Goal: Information Seeking & Learning: Learn about a topic

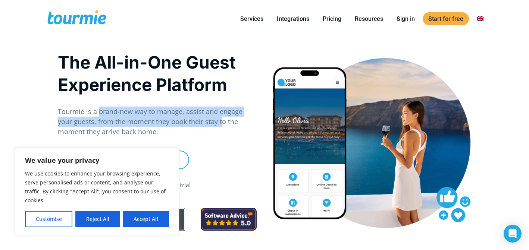
drag, startPoint x: 98, startPoint y: 112, endPoint x: 206, endPoint y: 125, distance: 108.1
click at [206, 125] on p "Tourmie is a brand-new way to manage, assist and engage your guests, from the m…" at bounding box center [157, 122] width 199 height 30
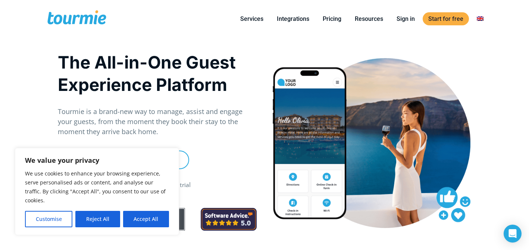
click at [208, 132] on p "Tourmie is a brand-new way to manage, assist and engage your guests, from the m…" at bounding box center [157, 122] width 199 height 30
click at [150, 217] on button "Accept All" at bounding box center [146, 219] width 46 height 16
checkbox input "true"
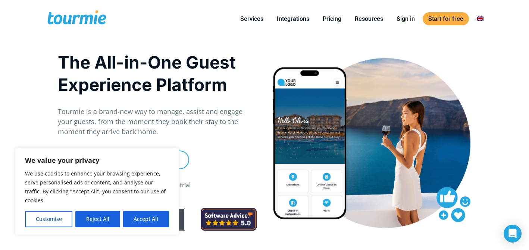
checkbox input "true"
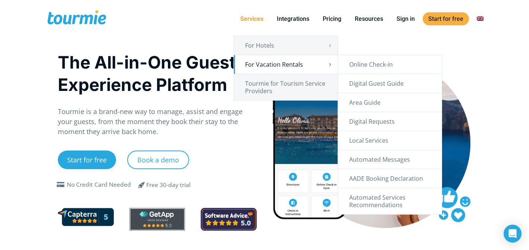
click at [286, 64] on link "For Vacation Rentals" at bounding box center [286, 64] width 104 height 19
click at [268, 67] on link "For Vacation Rentals" at bounding box center [286, 64] width 104 height 19
click at [314, 66] on link "For Vacation Rentals" at bounding box center [286, 64] width 104 height 19
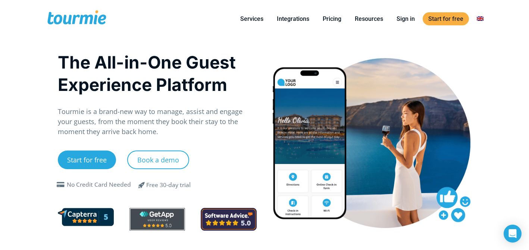
drag, startPoint x: 114, startPoint y: 117, endPoint x: 144, endPoint y: 119, distance: 29.9
click at [114, 117] on p "Tourmie is a brand-new way to manage, assist and engage your guests, from the m…" at bounding box center [157, 122] width 199 height 30
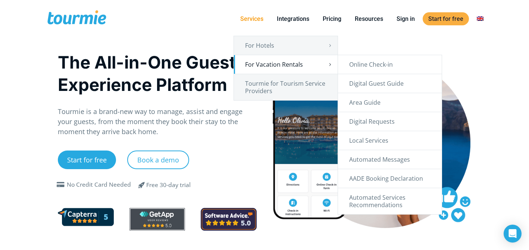
click at [274, 63] on link "For Vacation Rentals" at bounding box center [286, 64] width 104 height 19
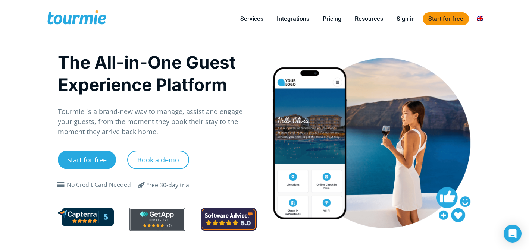
drag, startPoint x: 411, startPoint y: 85, endPoint x: 432, endPoint y: 13, distance: 74.4
click at [302, 21] on link "Integrations" at bounding box center [293, 18] width 44 height 9
